Goal: Find specific page/section: Find specific page/section

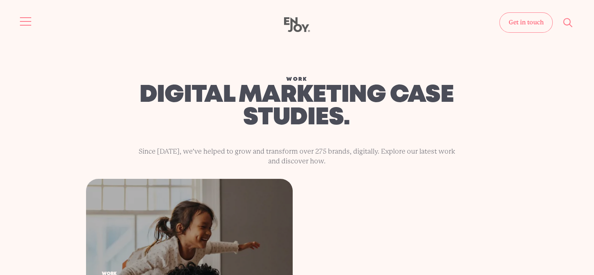
click at [21, 25] on button "Site navigation" at bounding box center [26, 22] width 16 height 16
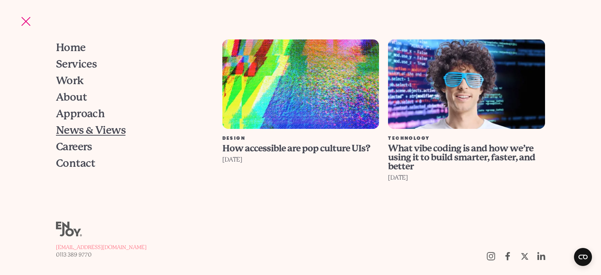
click at [62, 129] on span "News & Views" at bounding box center [91, 130] width 70 height 11
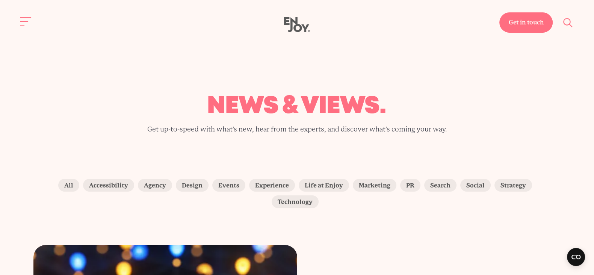
click at [512, 27] on link "Get in touch" at bounding box center [525, 22] width 53 height 20
